Goal: Information Seeking & Learning: Learn about a topic

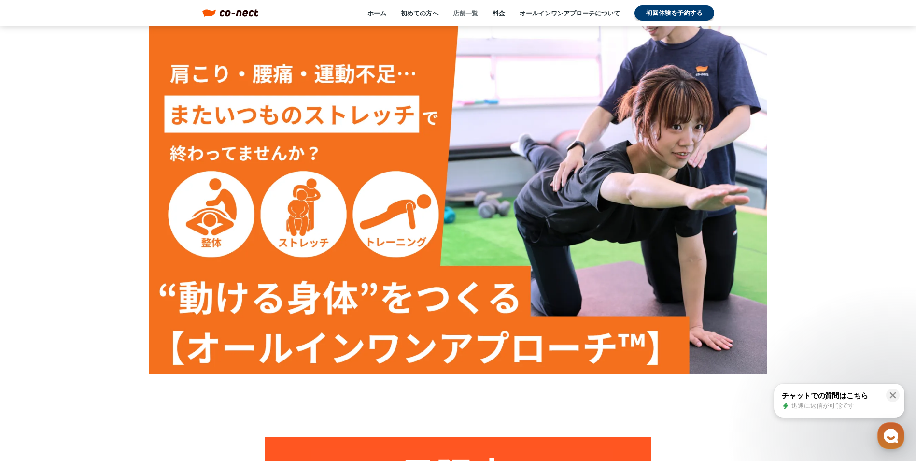
click at [466, 11] on link "店舗一覧" at bounding box center [465, 13] width 25 height 9
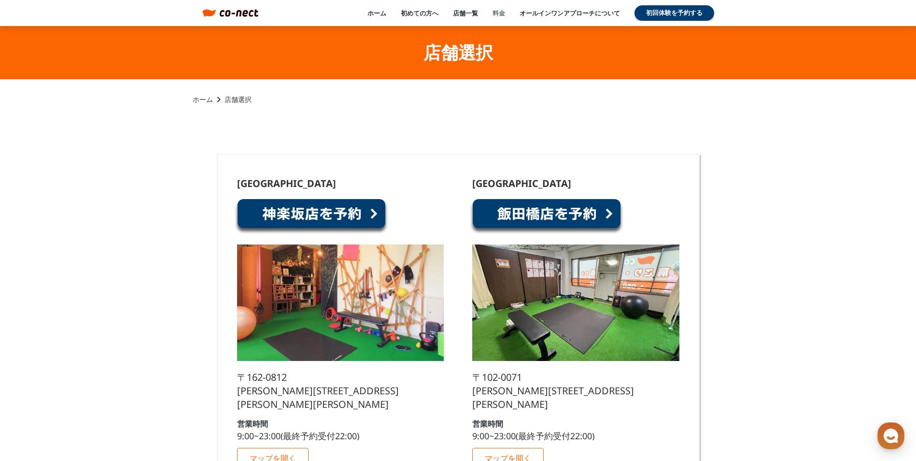
click at [498, 13] on link "料金" at bounding box center [499, 13] width 13 height 9
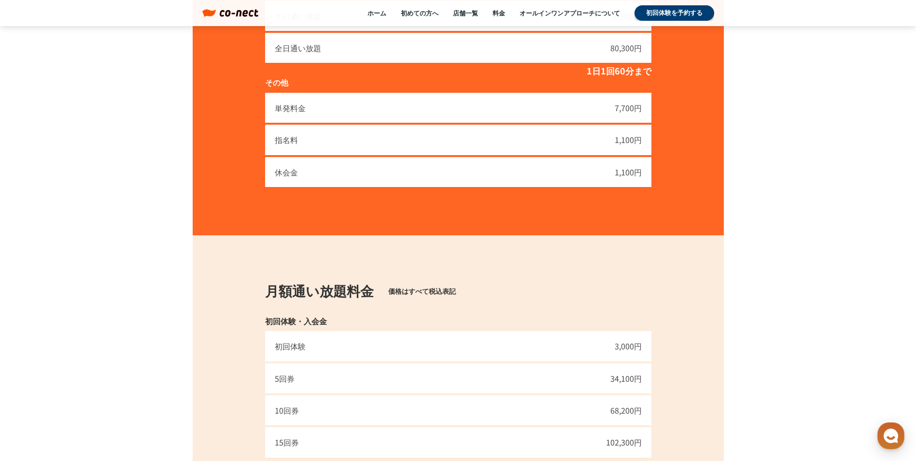
scroll to position [483, 0]
